Goal: Download file/media

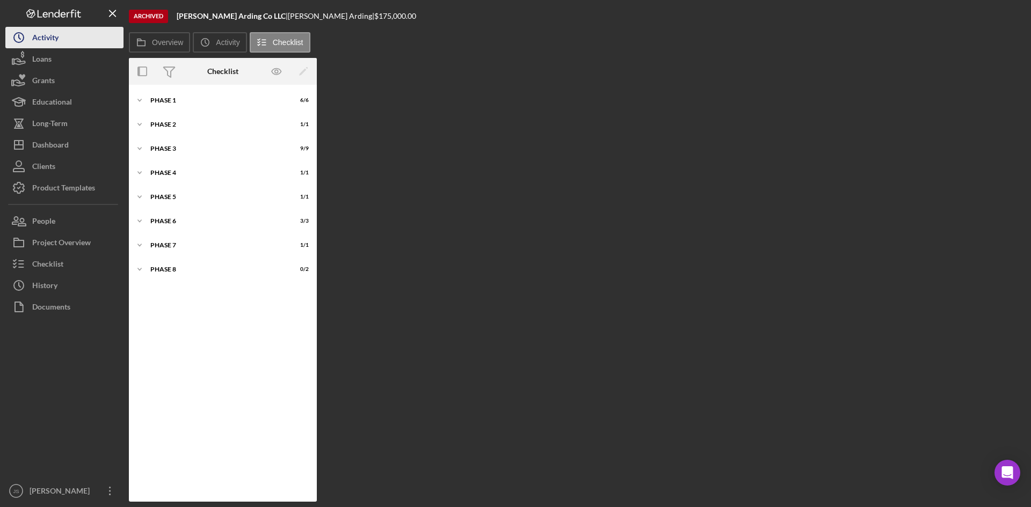
click at [71, 33] on button "Icon/History Activity" at bounding box center [64, 37] width 118 height 21
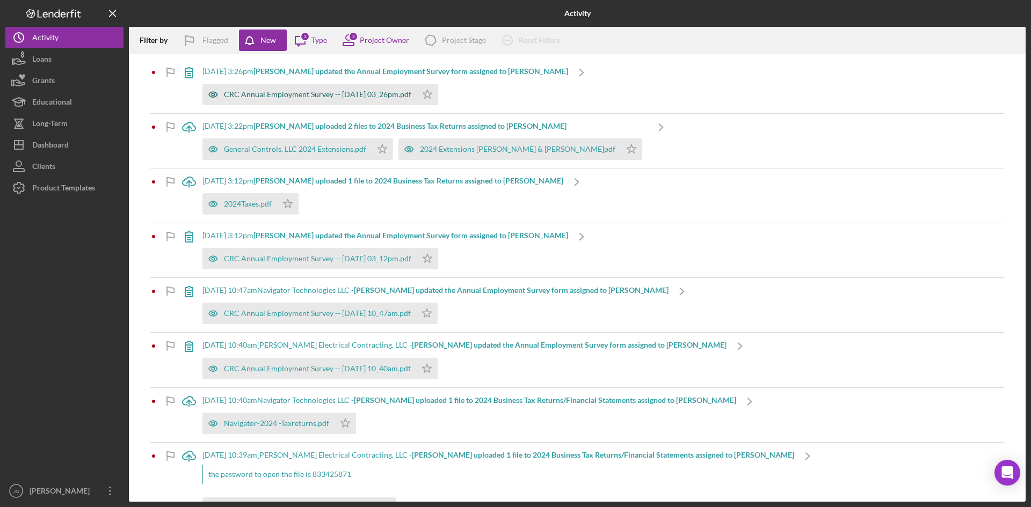
click at [357, 96] on div "CRC Annual Employment Survey -- [DATE] 03_26pm.pdf" at bounding box center [317, 94] width 187 height 9
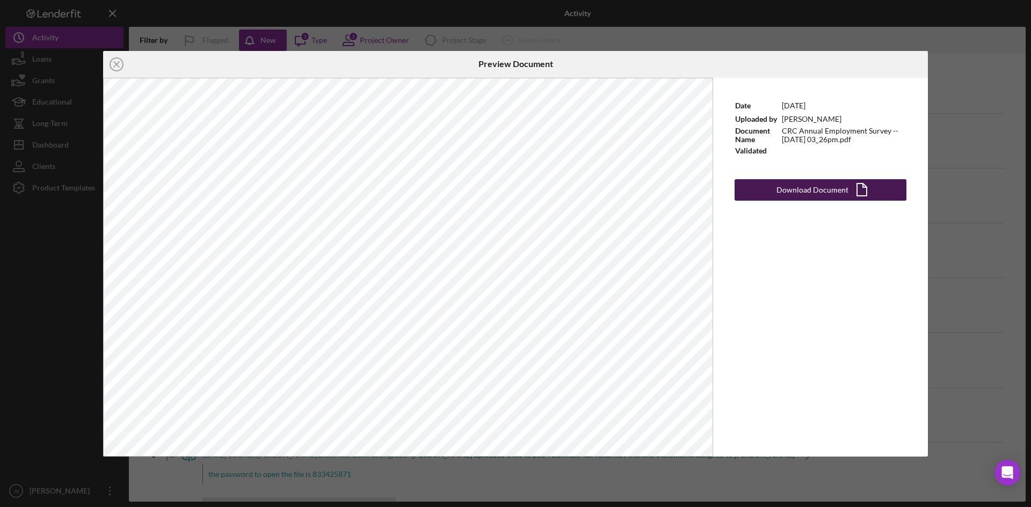
click at [855, 187] on icon "Icon/Document" at bounding box center [861, 190] width 27 height 27
click at [114, 62] on line at bounding box center [116, 64] width 5 height 5
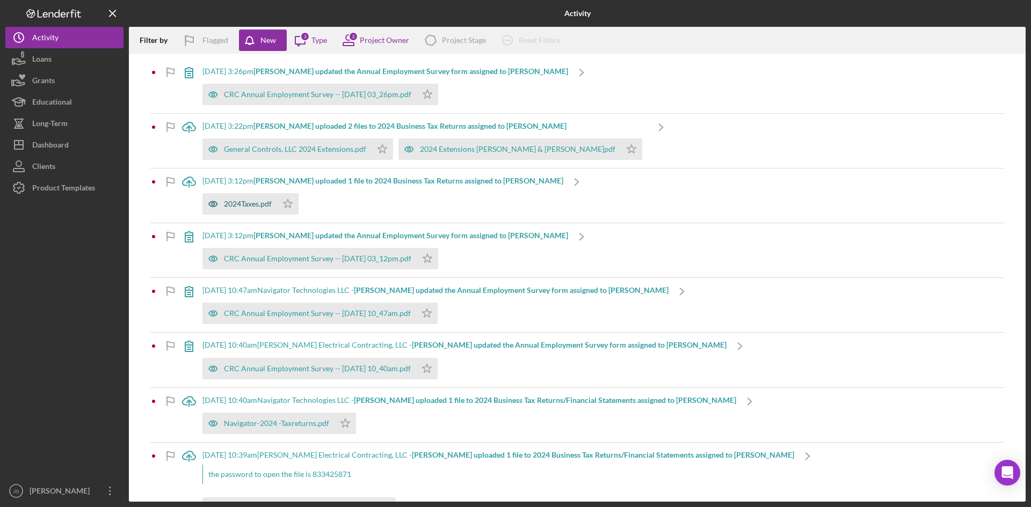
click at [259, 203] on div "2024Taxes.pdf" at bounding box center [248, 204] width 48 height 9
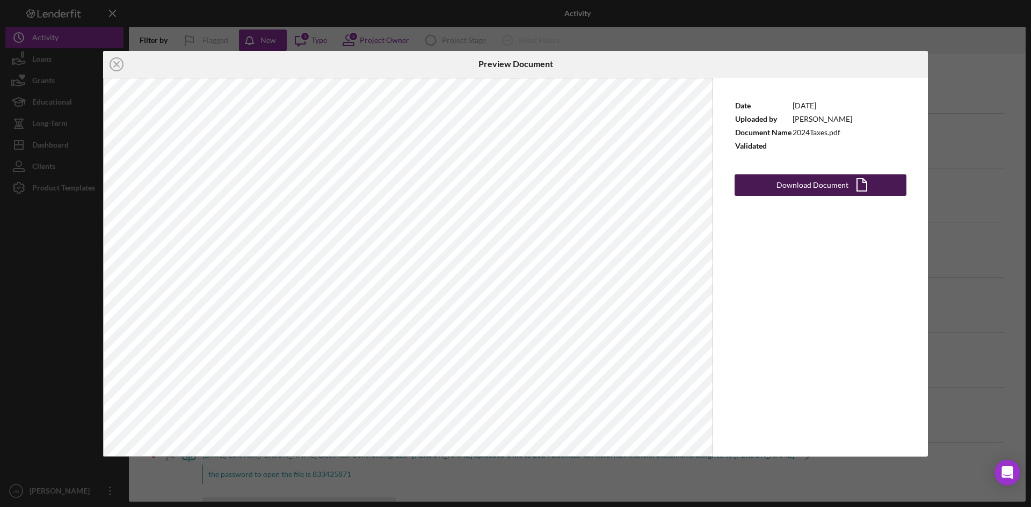
click at [838, 184] on div "Download Document" at bounding box center [812, 185] width 72 height 21
click at [117, 62] on icon "Icon/Close" at bounding box center [116, 64] width 27 height 27
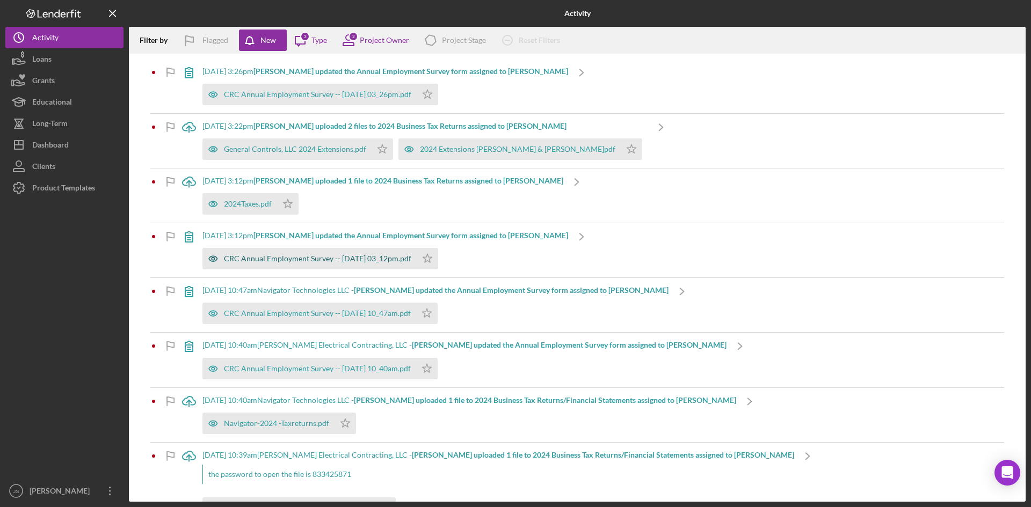
click at [277, 256] on div "CRC Annual Employment Survey -- [DATE] 03_12pm.pdf" at bounding box center [317, 259] width 187 height 9
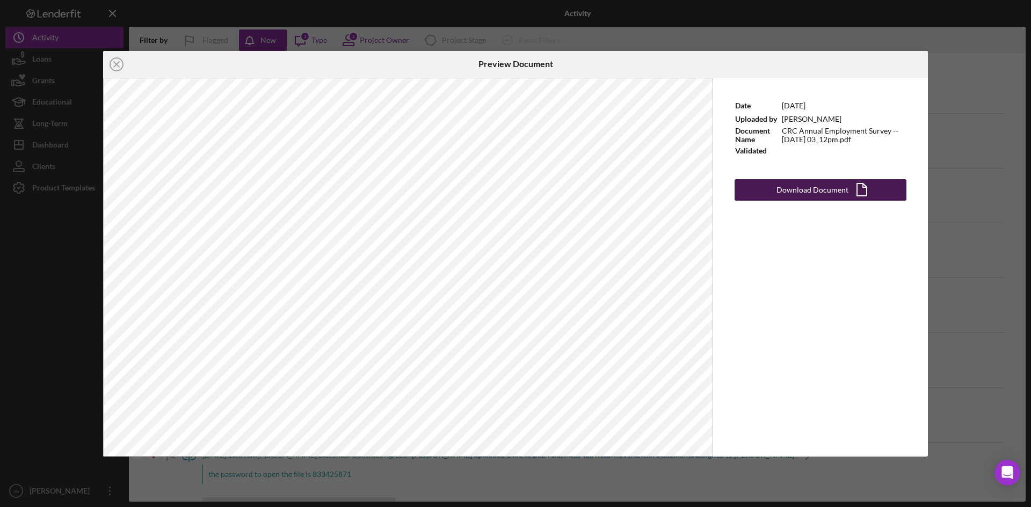
click at [815, 191] on div "Download Document" at bounding box center [812, 189] width 72 height 21
click at [114, 68] on icon "Icon/Close" at bounding box center [116, 64] width 27 height 27
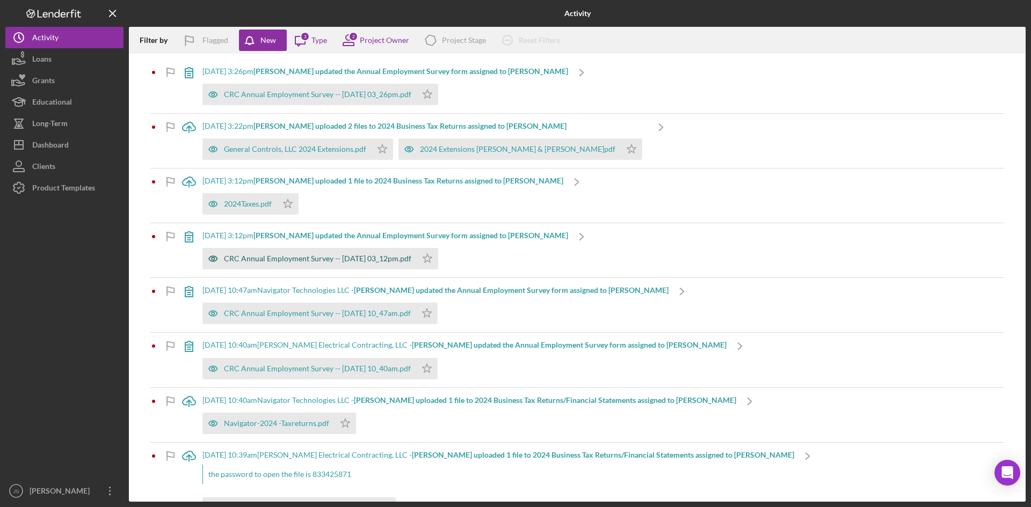
click at [255, 256] on div "CRC Annual Employment Survey -- [DATE] 03_12pm.pdf" at bounding box center [317, 259] width 187 height 9
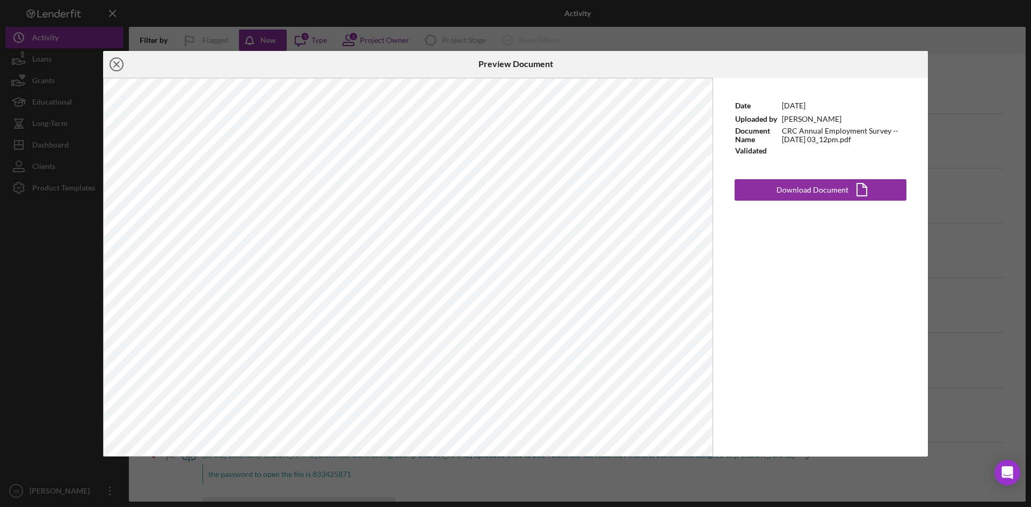
click at [120, 63] on icon "Icon/Close" at bounding box center [116, 64] width 27 height 27
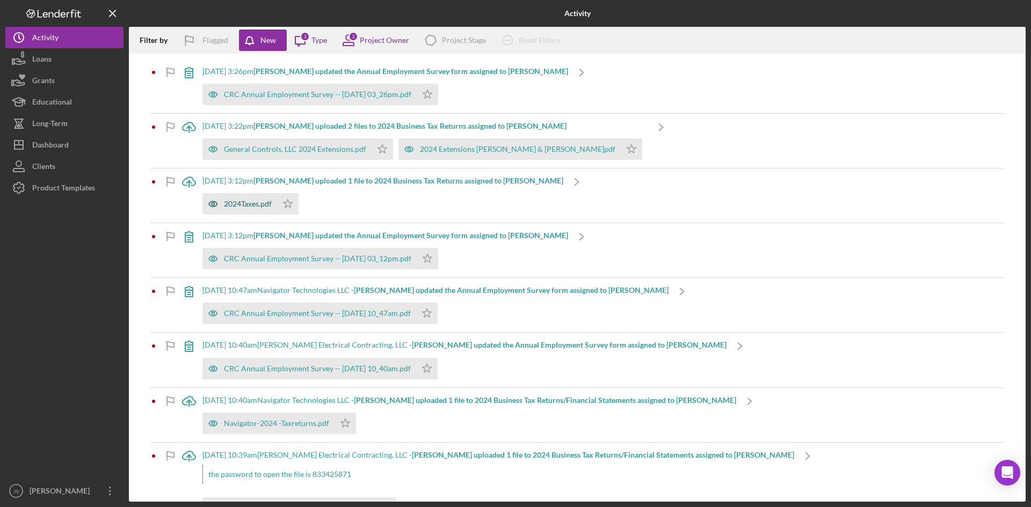
click at [249, 205] on div "2024Taxes.pdf" at bounding box center [248, 204] width 48 height 9
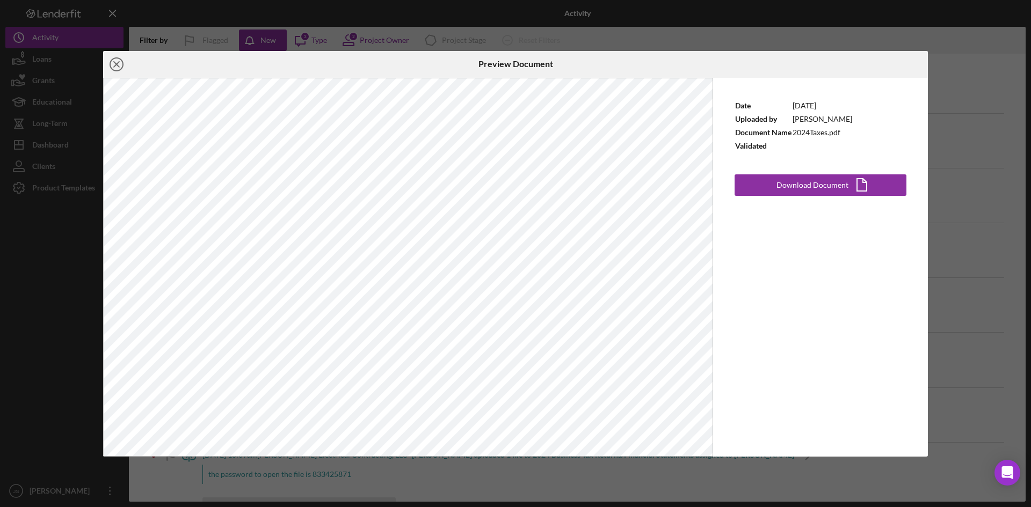
click at [112, 63] on icon "Icon/Close" at bounding box center [116, 64] width 27 height 27
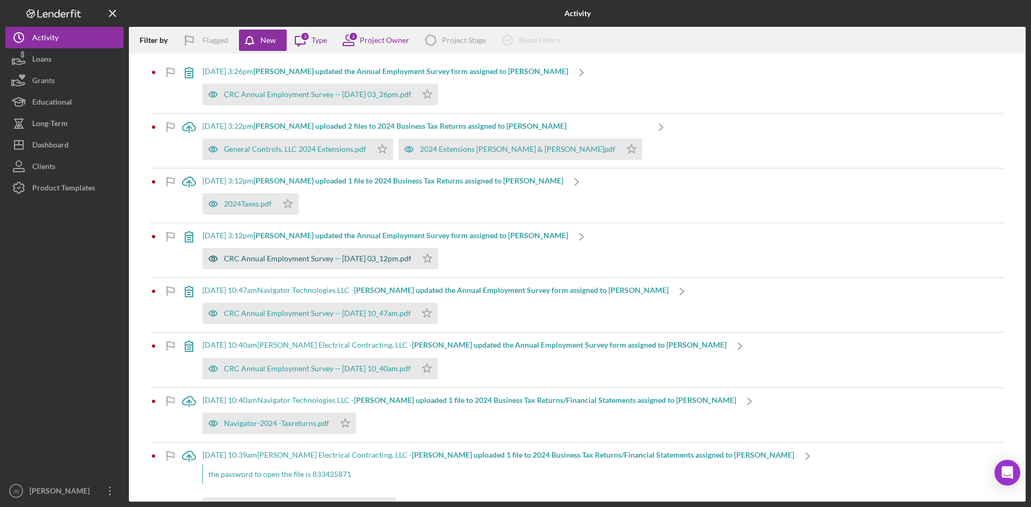
click at [275, 260] on div "CRC Annual Employment Survey -- [DATE] 03_12pm.pdf" at bounding box center [317, 259] width 187 height 9
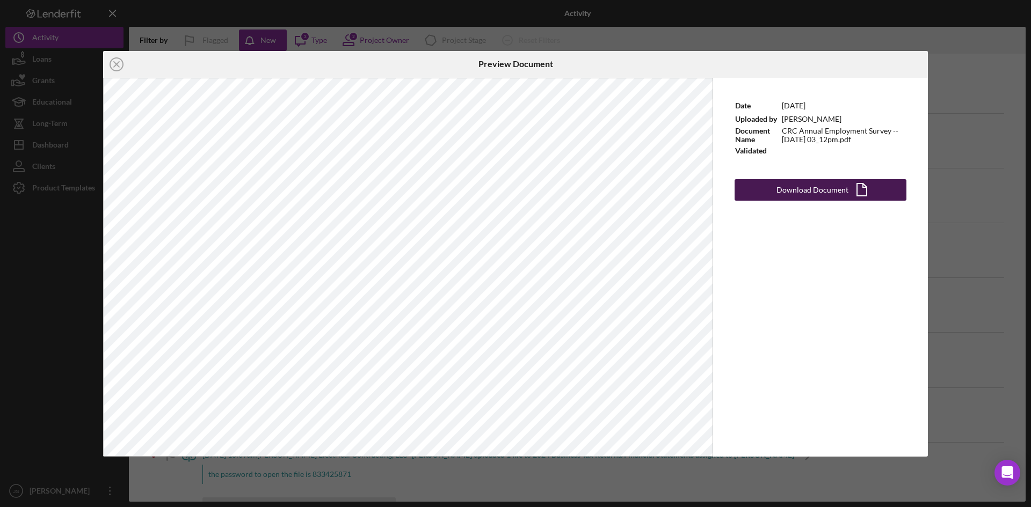
click at [863, 196] on polygon "button" at bounding box center [862, 190] width 10 height 12
click at [118, 65] on line at bounding box center [116, 64] width 5 height 5
